Goal: Find specific page/section: Find specific page/section

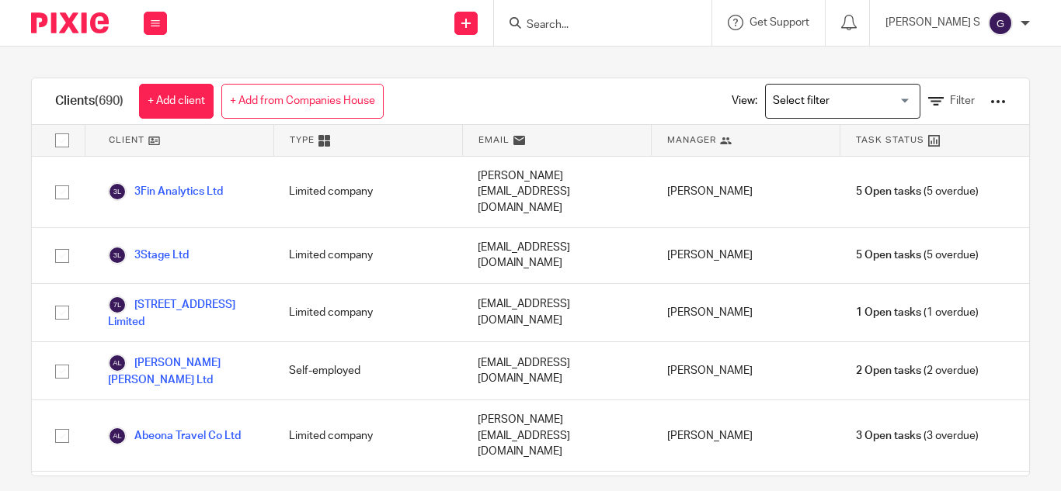
click at [592, 26] on input "Search" at bounding box center [595, 26] width 140 height 14
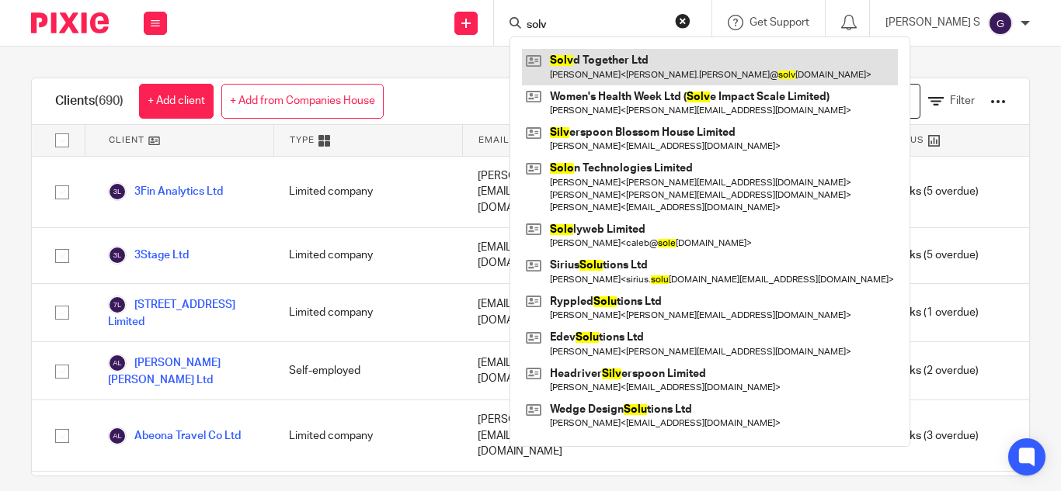
type input "solv"
click at [617, 51] on link at bounding box center [710, 67] width 376 height 36
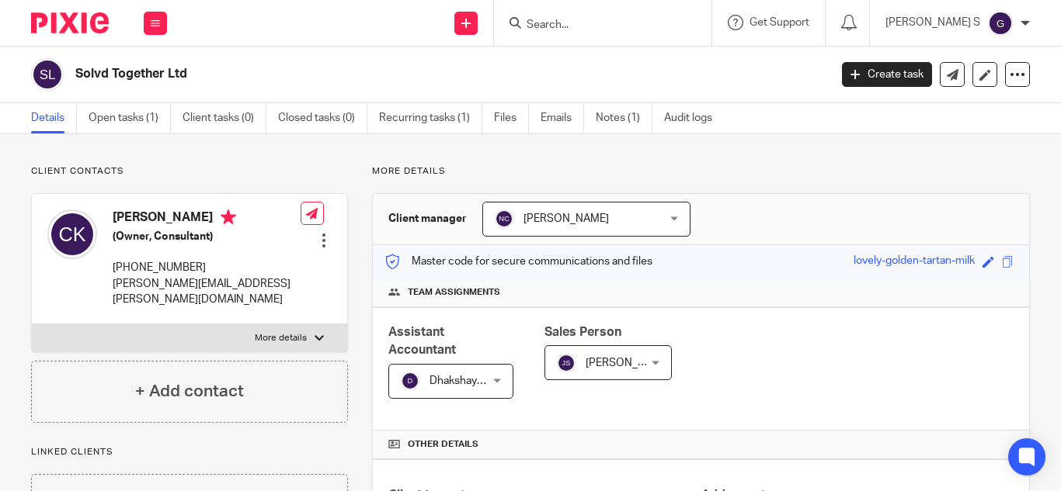
click at [618, 34] on div at bounding box center [602, 23] width 217 height 46
click at [599, 28] on input "Search" at bounding box center [595, 26] width 140 height 14
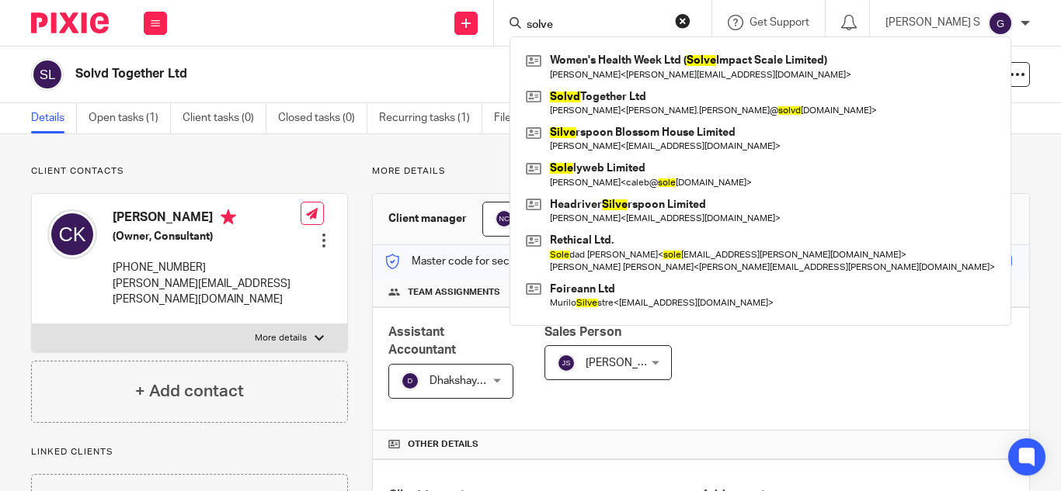
type input "solve"
